Goal: Navigation & Orientation: Go to known website

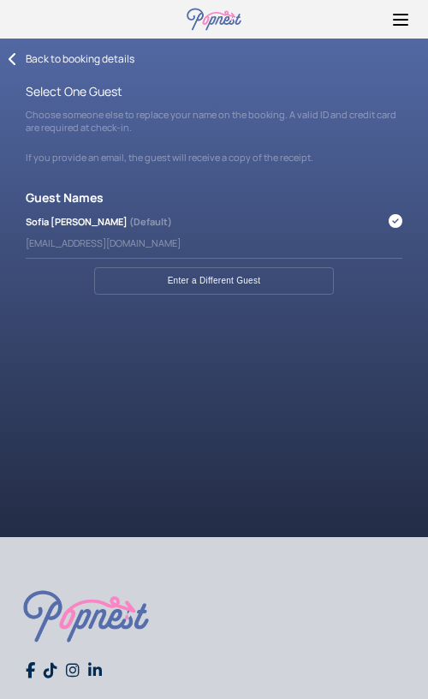
click at [9, 57] on icon at bounding box center [13, 59] width 9 height 14
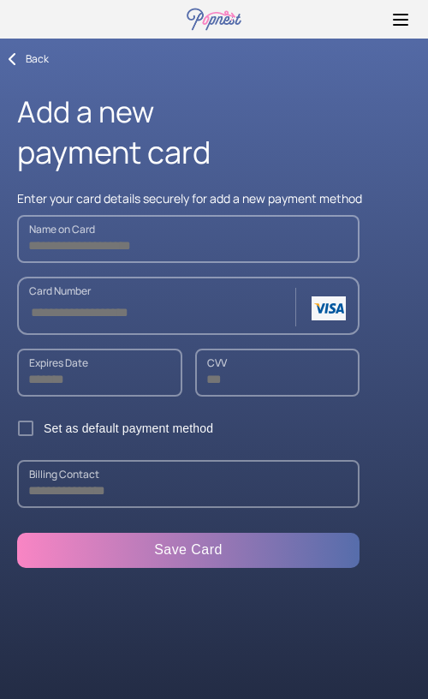
click at [12, 61] on icon at bounding box center [13, 59] width 9 height 14
